Goal: Task Accomplishment & Management: Use online tool/utility

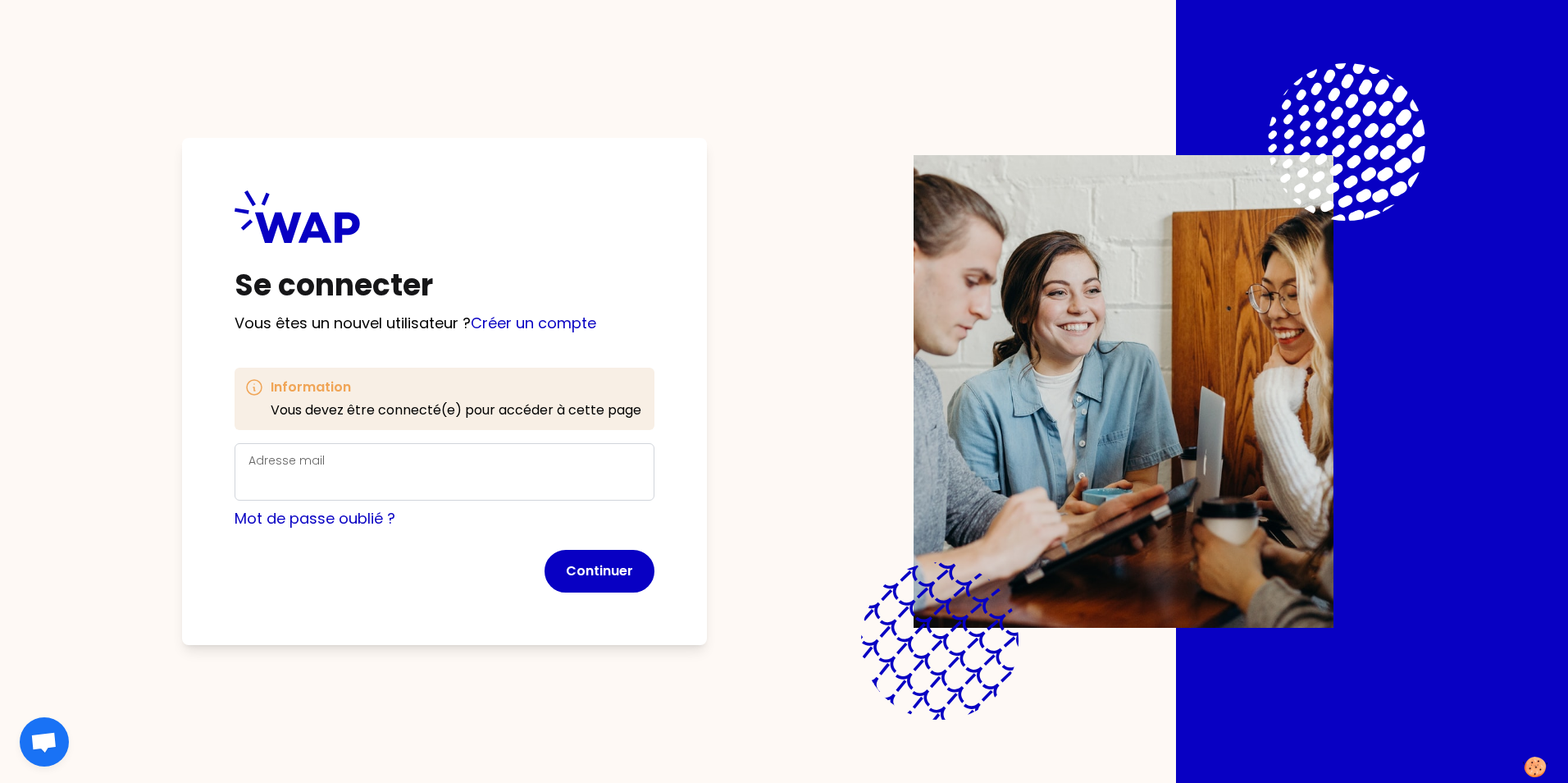
click at [119, 365] on div "Se connecter Vous êtes un nouvel utilisateur ? Créer un compte Information Vous…" at bounding box center [784, 392] width 1358 height 783
click at [353, 464] on div "Adresse mail" at bounding box center [444, 471] width 392 height 42
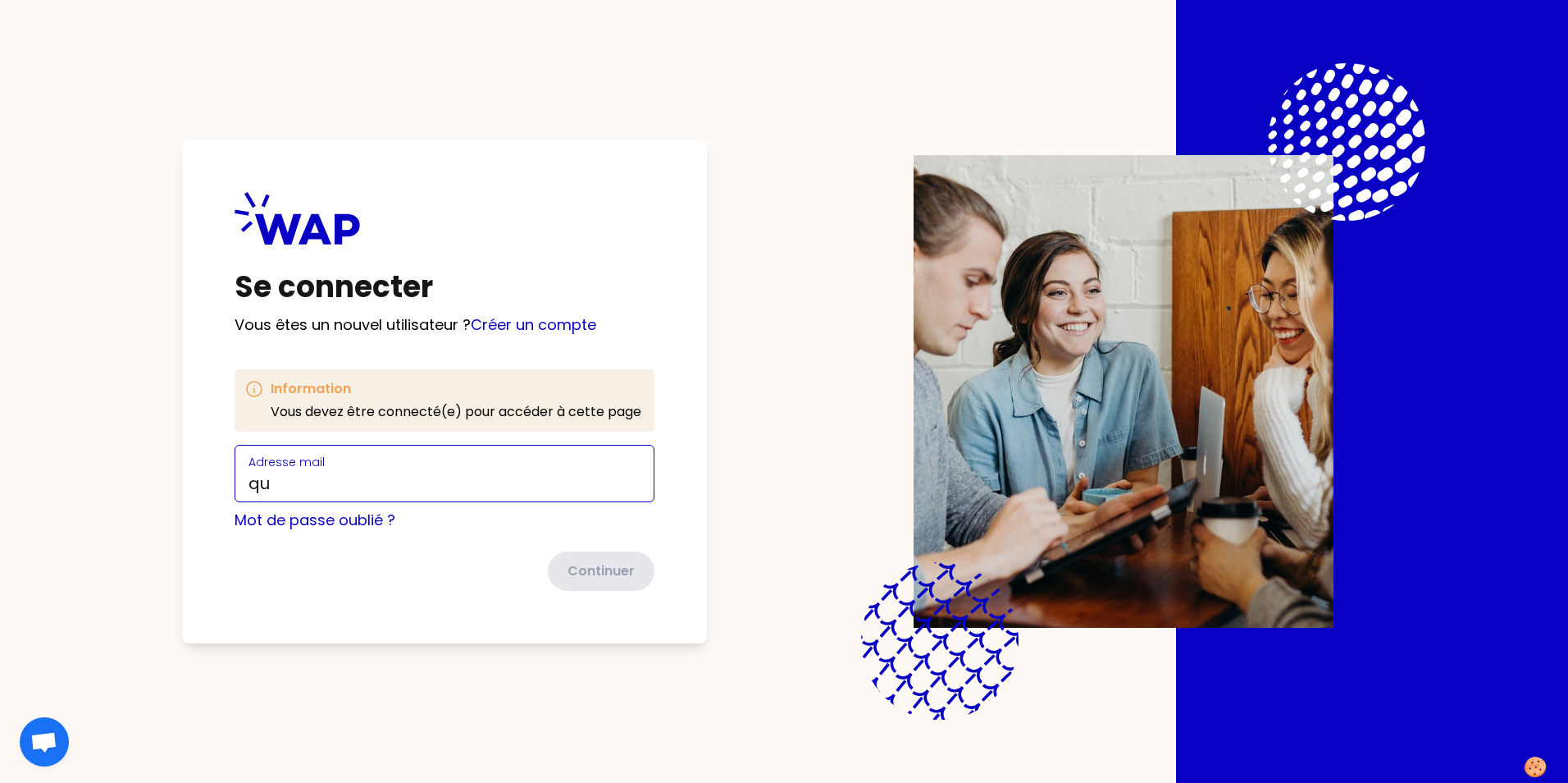
type input "[PERSON_NAME][EMAIL_ADDRESS][PERSON_NAME][DOMAIN_NAME]"
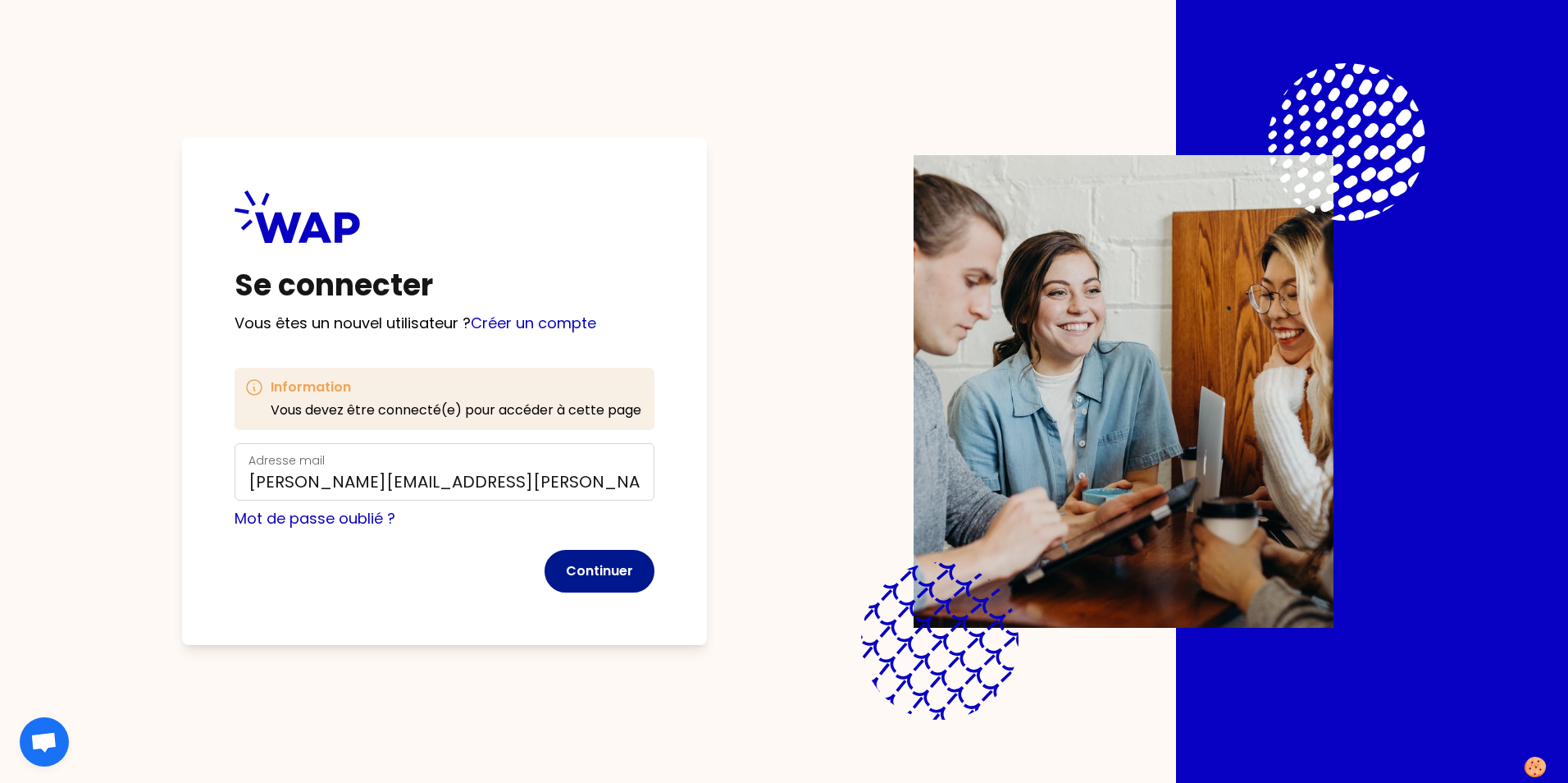
click at [618, 568] on button "Continuer" at bounding box center [599, 570] width 110 height 42
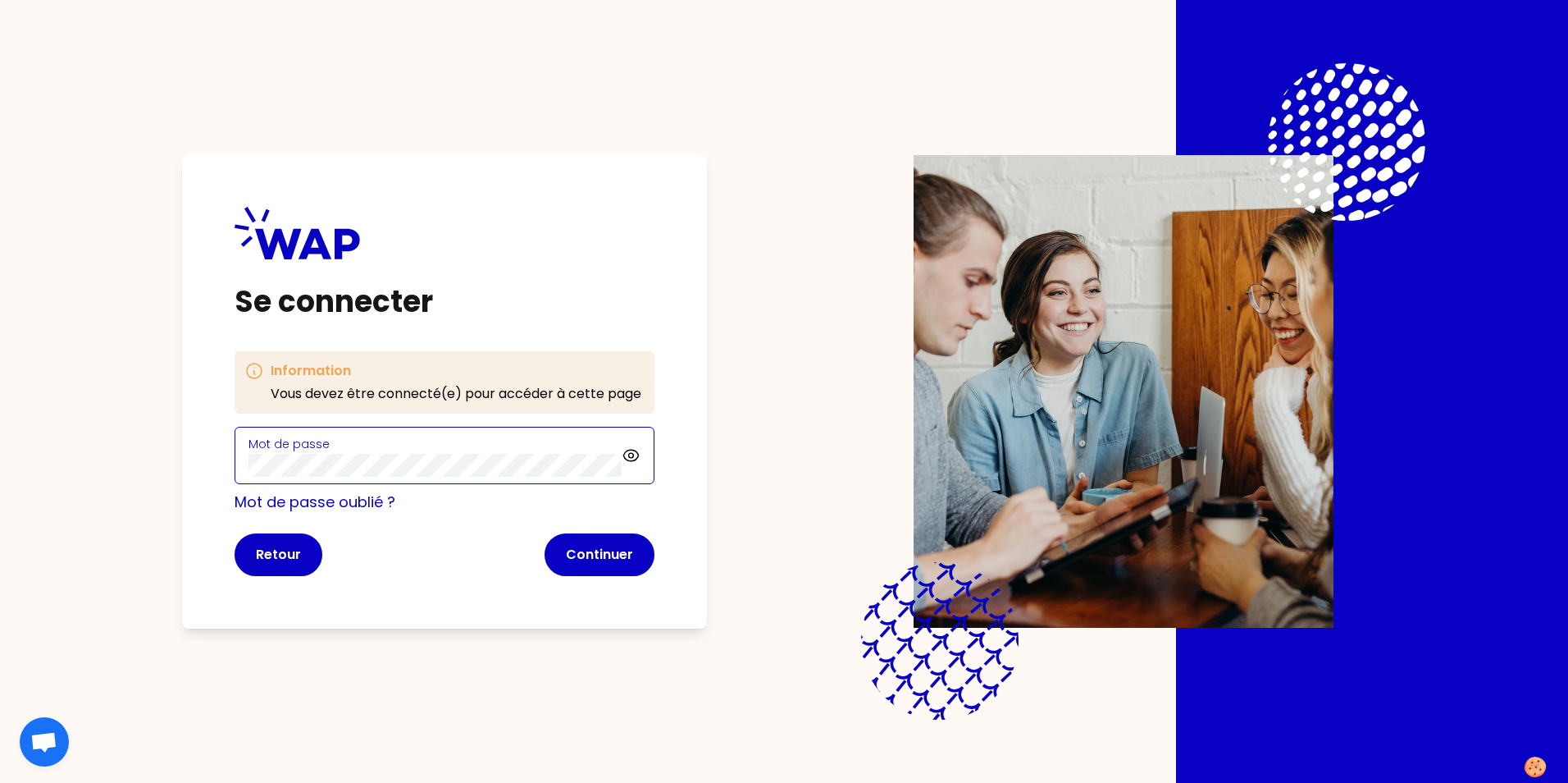
click button "Continuer" at bounding box center [599, 554] width 110 height 42
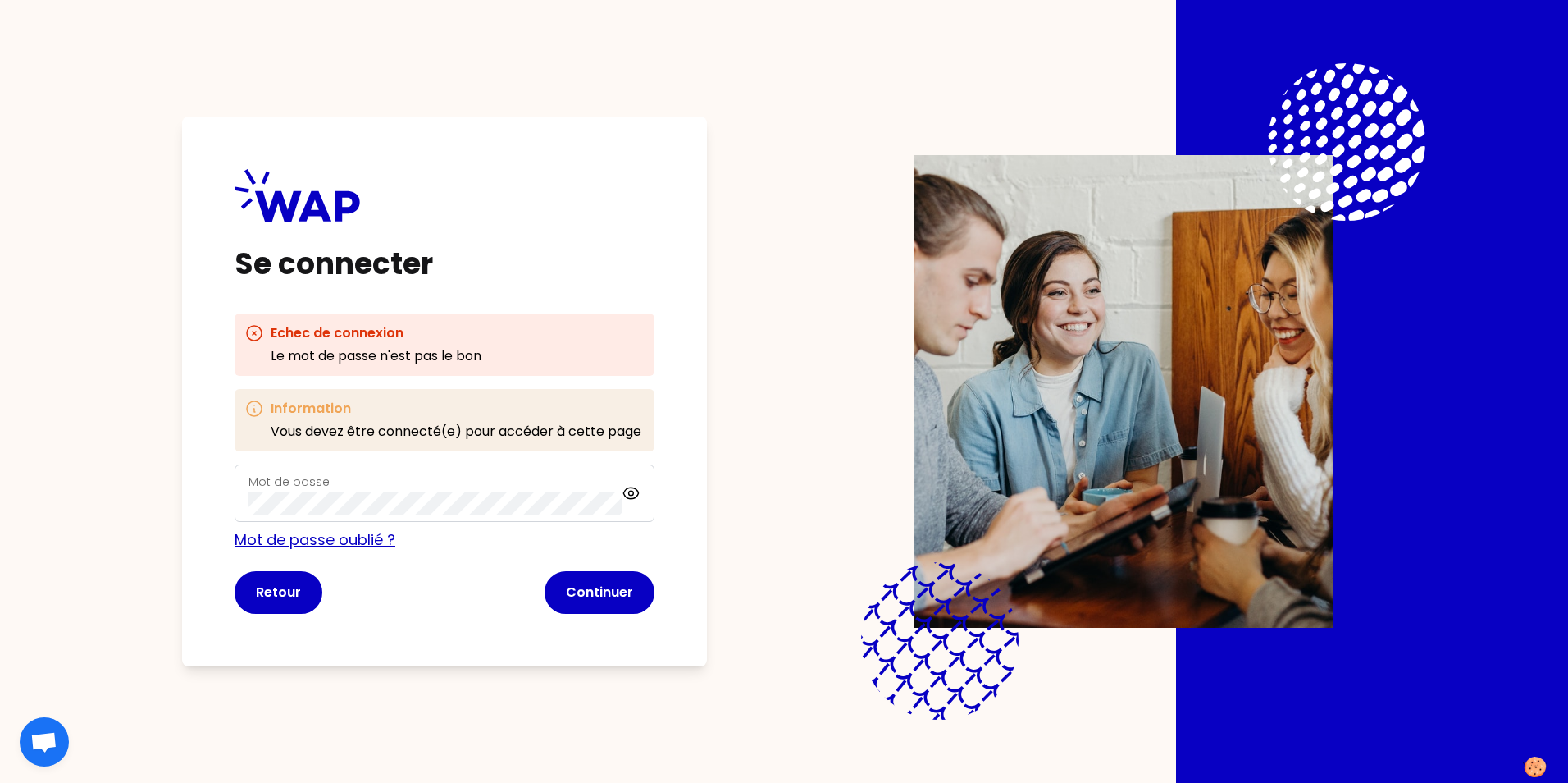
click at [300, 546] on link "Mot de passe oublié ?" at bounding box center [315, 539] width 161 height 20
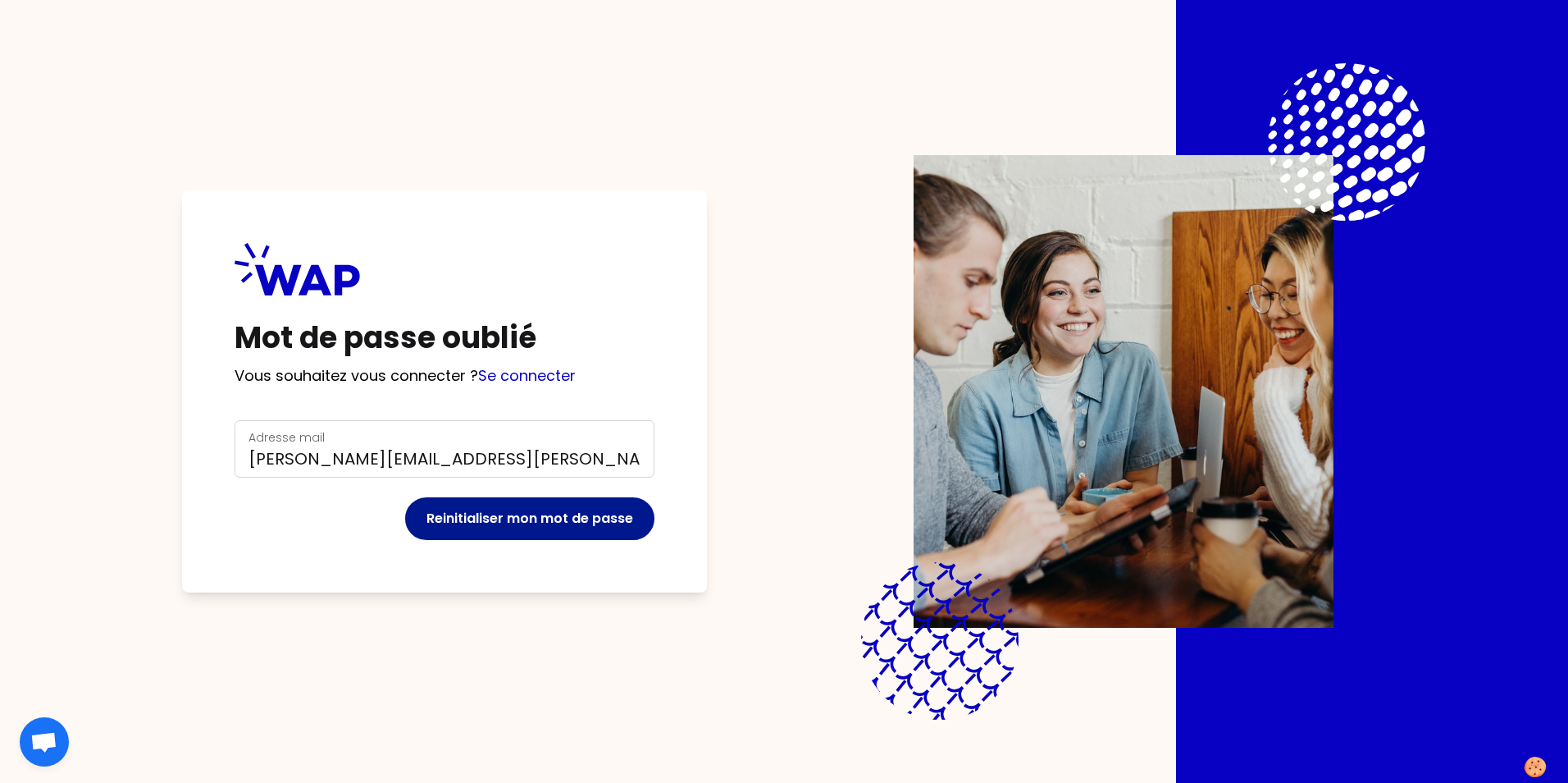
click at [515, 515] on button "Reinitialiser mon mot de passe" at bounding box center [529, 518] width 249 height 42
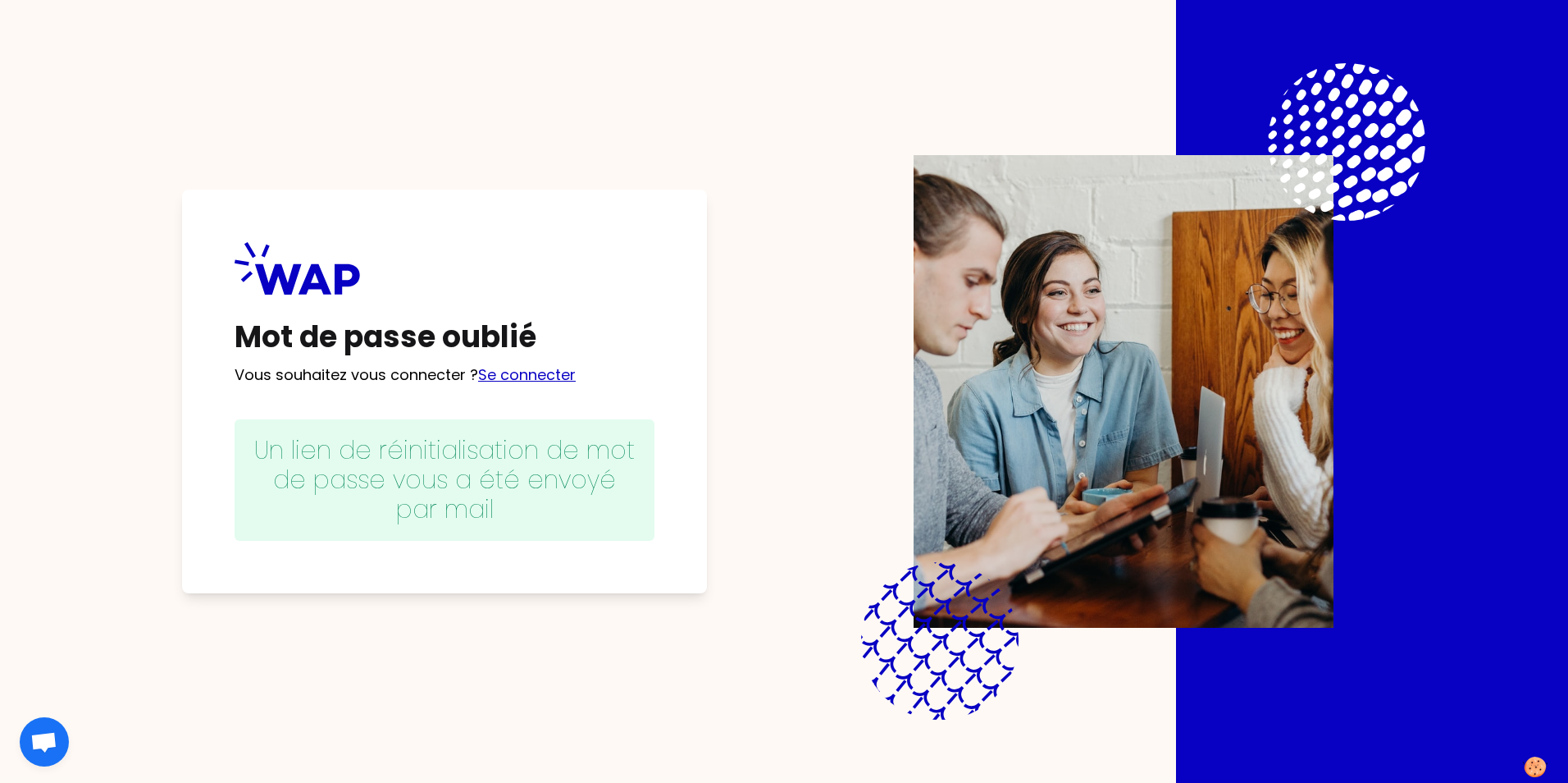
click at [516, 375] on link "Se connecter" at bounding box center [526, 374] width 97 height 20
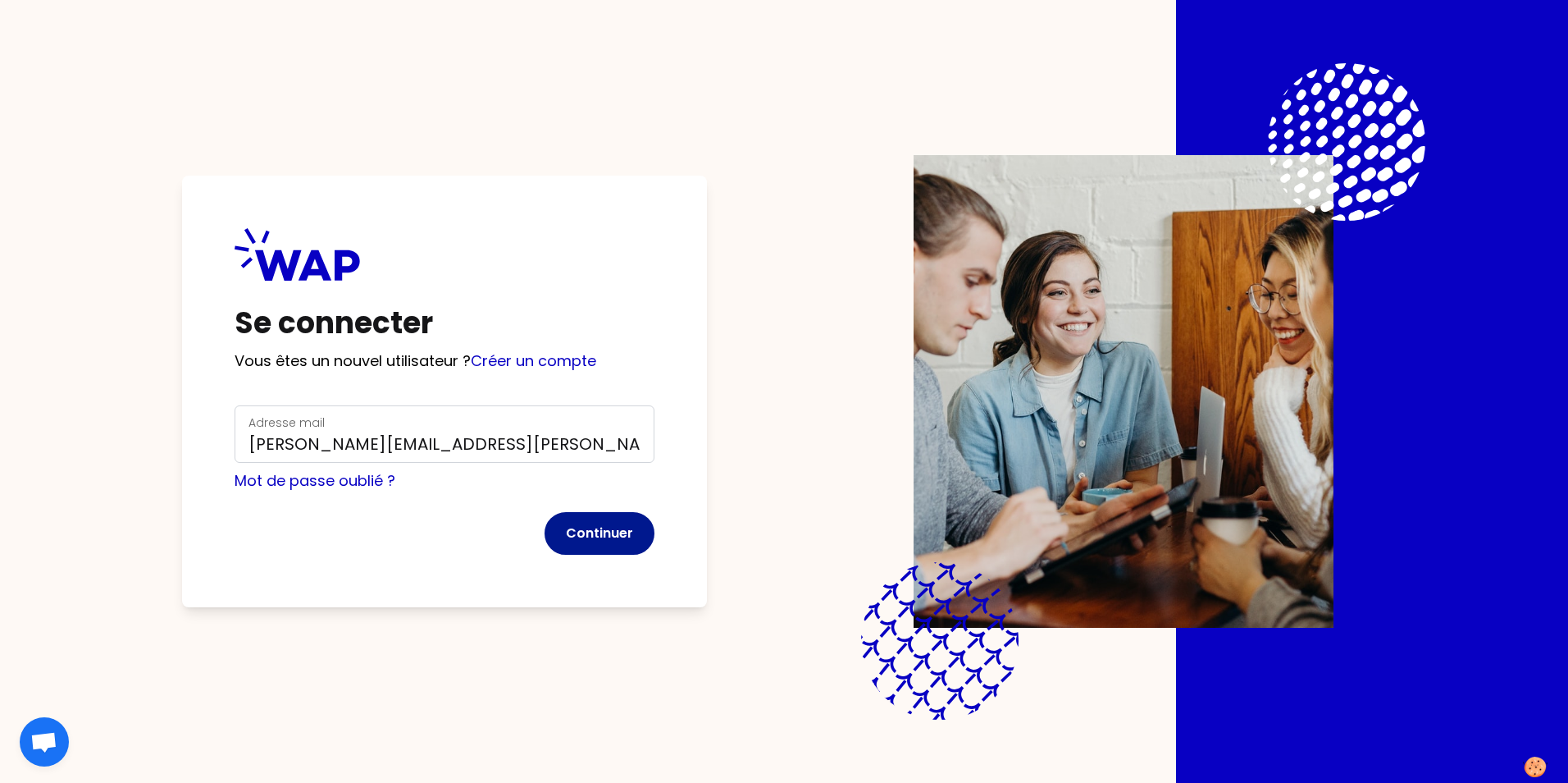
click at [583, 533] on button "Continuer" at bounding box center [599, 533] width 110 height 42
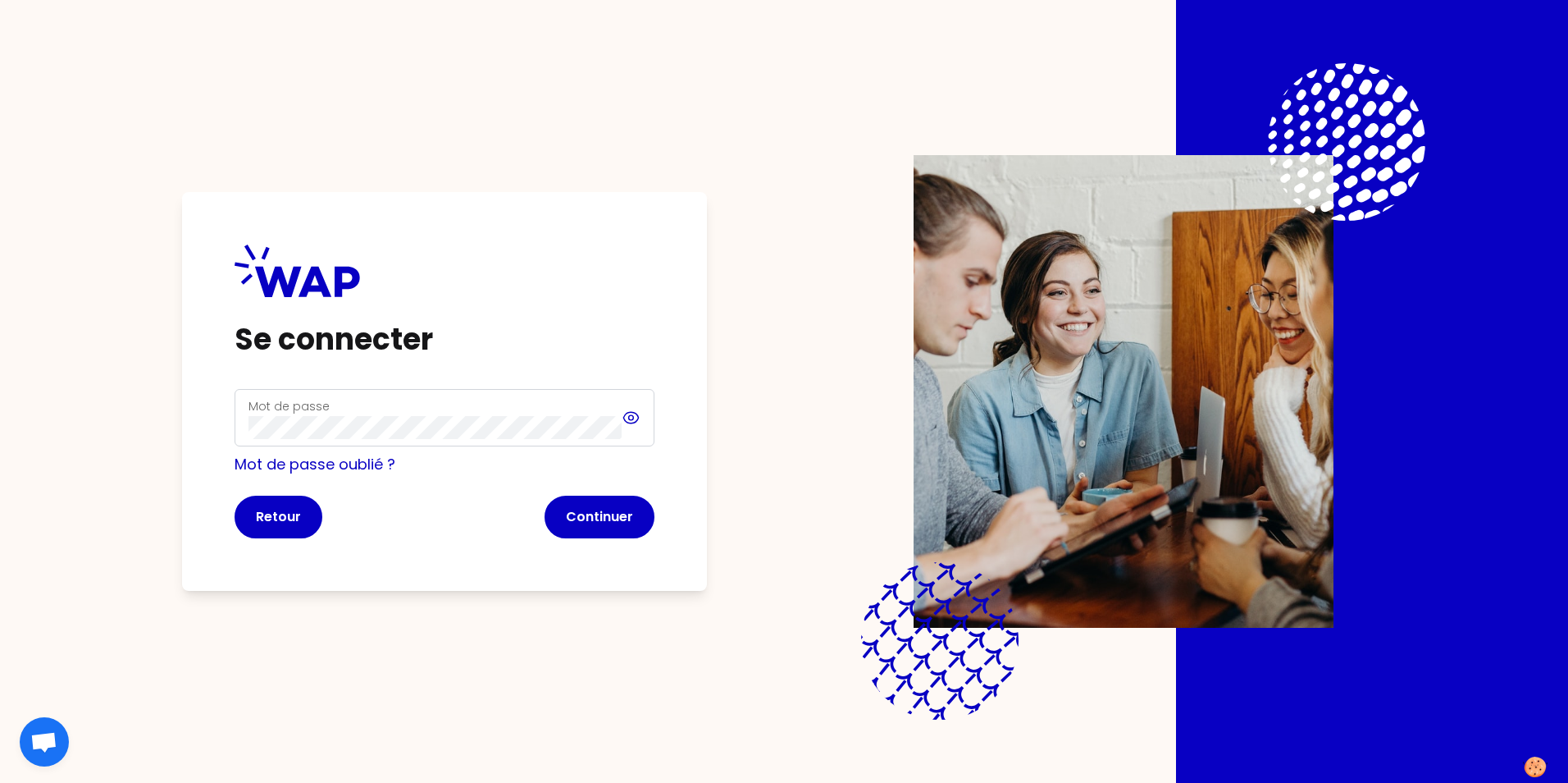
click at [631, 421] on icon at bounding box center [631, 417] width 19 height 19
click at [609, 518] on button "Continuer" at bounding box center [599, 517] width 110 height 42
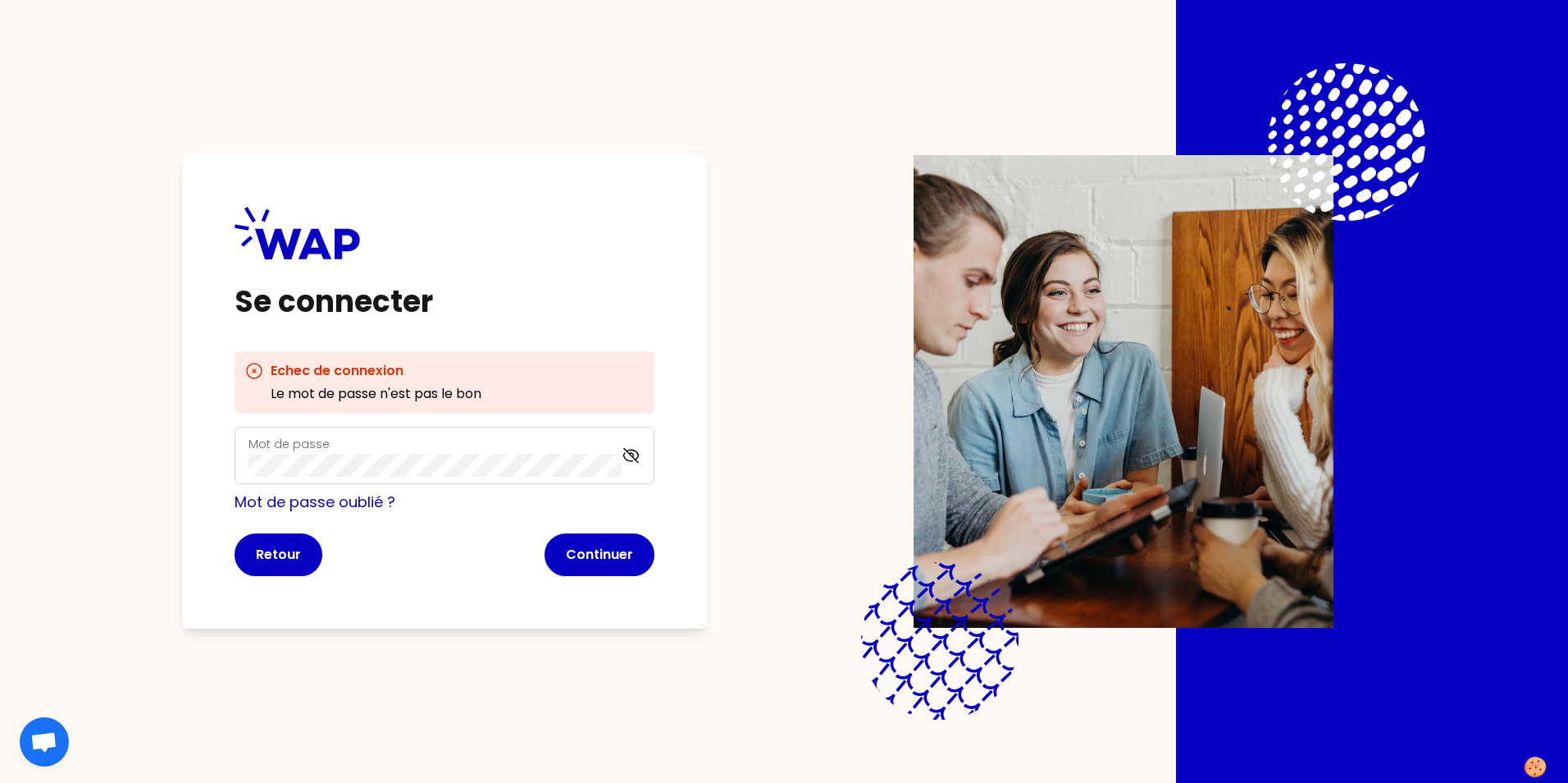
click at [259, 445] on label "Mot de passe" at bounding box center [289, 443] width 81 height 16
click at [607, 550] on button "Continuer" at bounding box center [599, 554] width 110 height 42
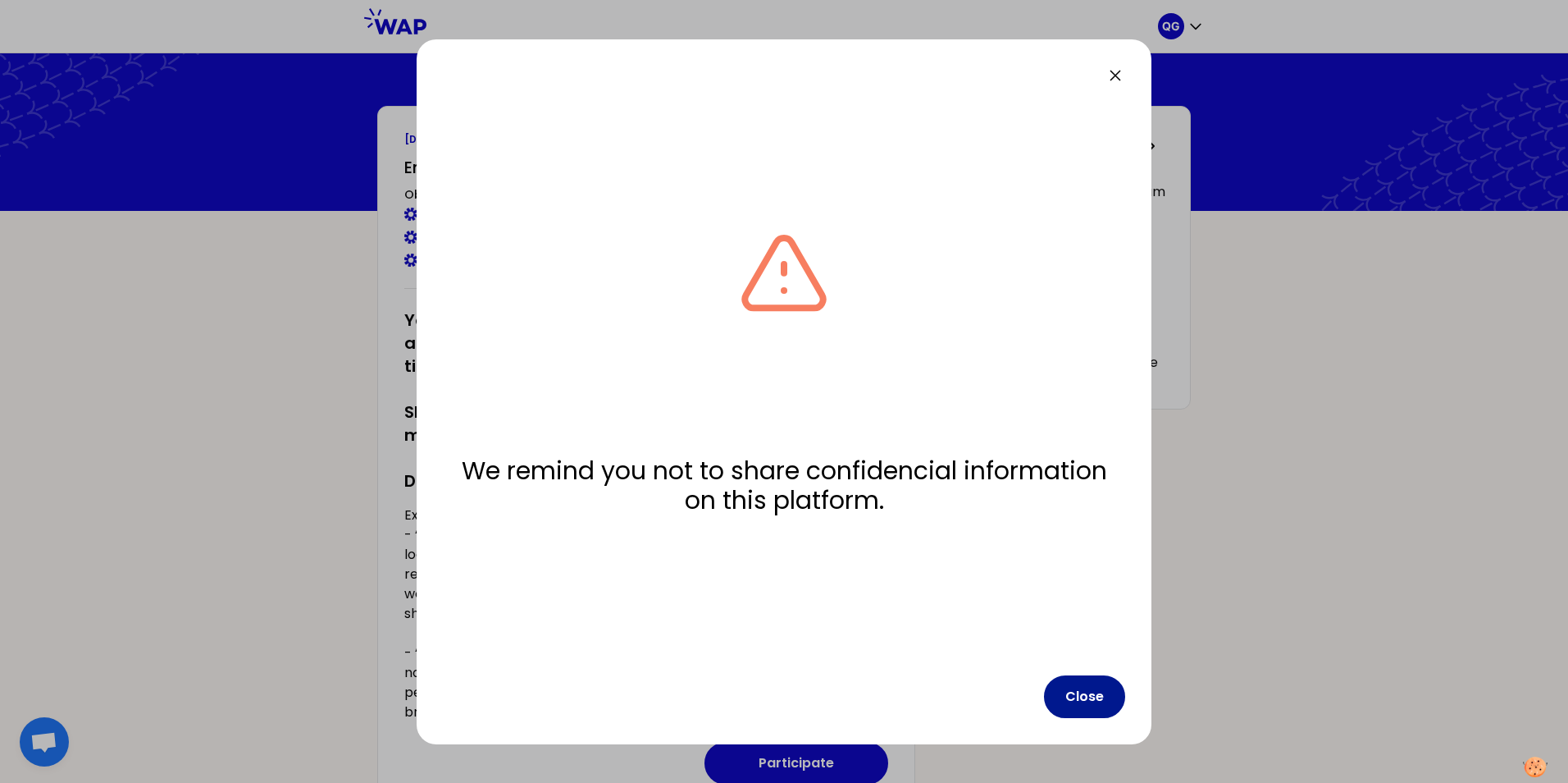
click at [1100, 693] on button "Close" at bounding box center [1085, 696] width 81 height 42
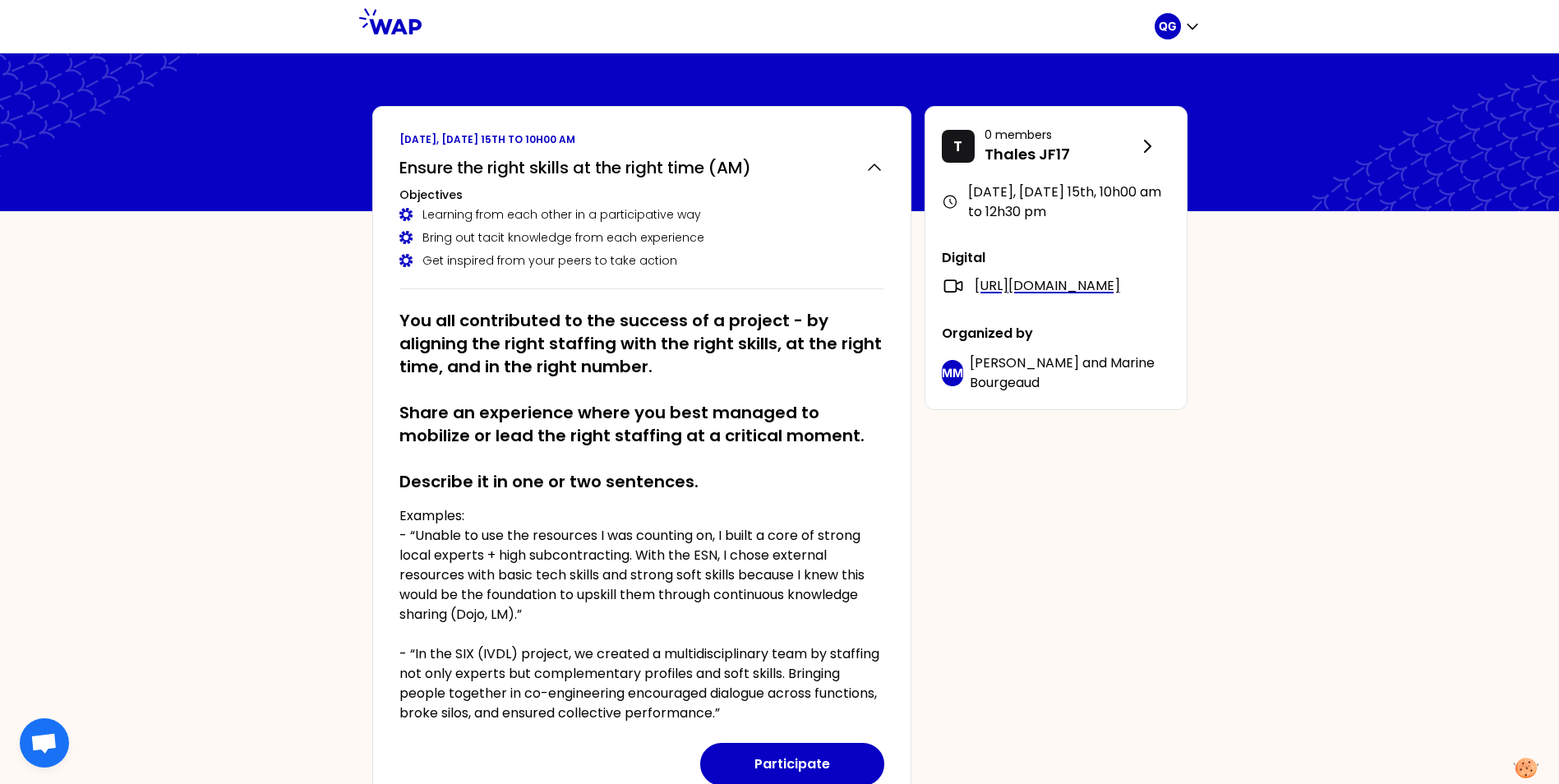
click at [1405, 552] on div "QG [DATE], [DATE] 15th to 10h00 am Ensure the right skills at the right time (A…" at bounding box center [780, 539] width 1559 height 1079
click at [1060, 296] on link "[URL][DOMAIN_NAME]" at bounding box center [1046, 286] width 145 height 19
